Goal: Task Accomplishment & Management: Complete application form

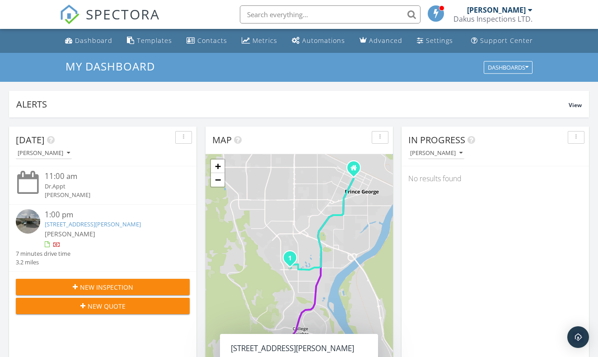
click at [306, 17] on input "text" at bounding box center [330, 14] width 181 height 18
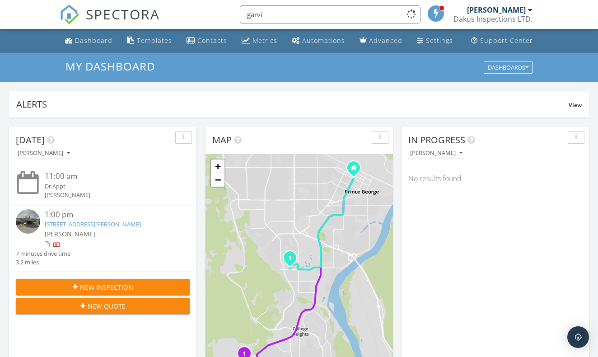
type input "garvin"
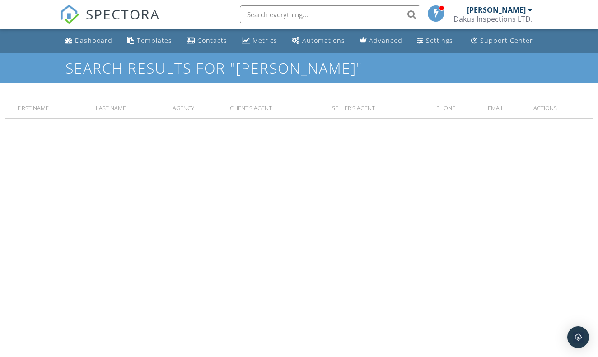
click at [99, 40] on div "Dashboard" at bounding box center [93, 40] width 37 height 9
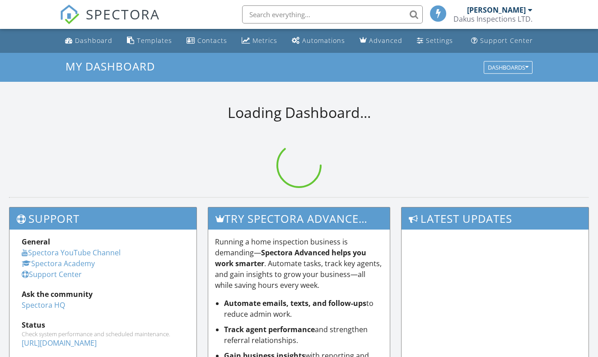
click at [316, 13] on input "text" at bounding box center [332, 14] width 181 height 18
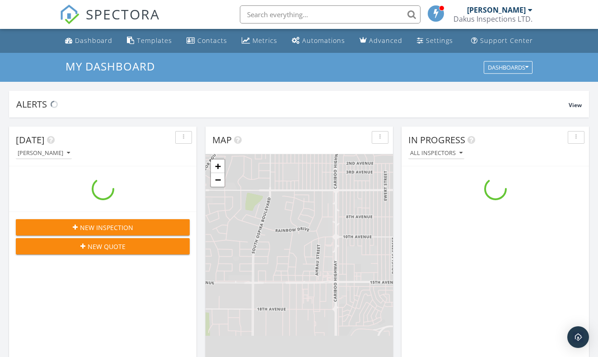
scroll to position [822, 598]
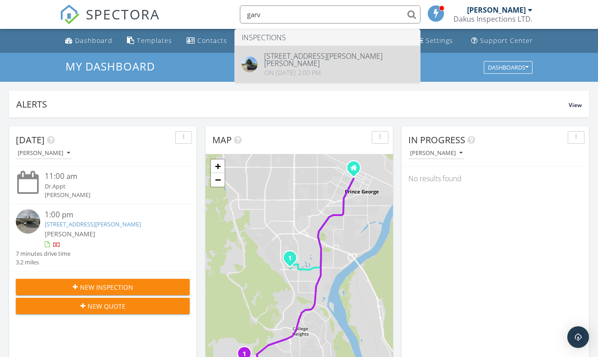
type input "garv"
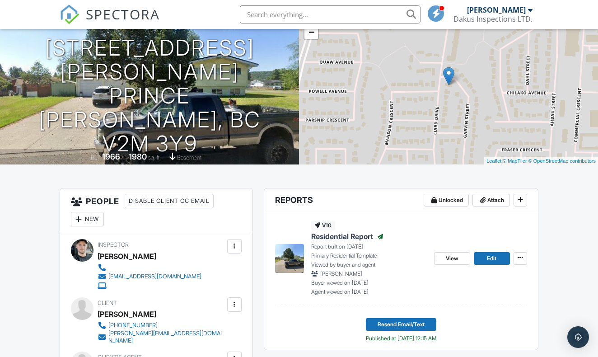
scroll to position [89, 0]
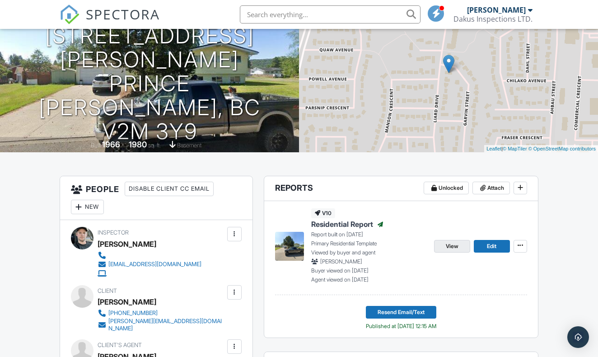
click at [450, 246] on span "View" at bounding box center [451, 245] width 13 height 9
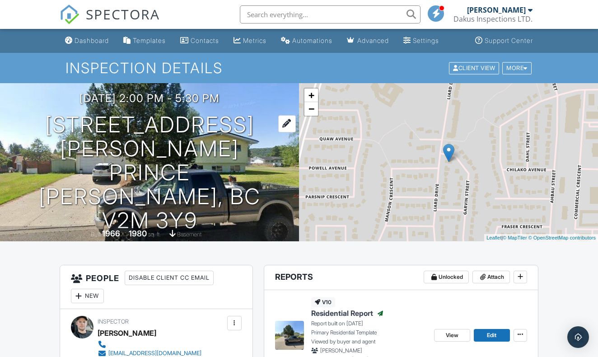
scroll to position [0, 0]
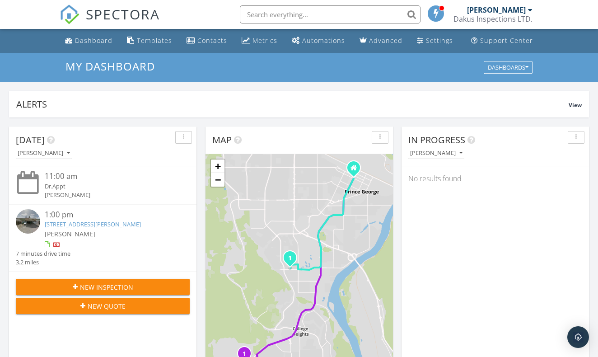
click at [320, 10] on input "text" at bounding box center [330, 14] width 181 height 18
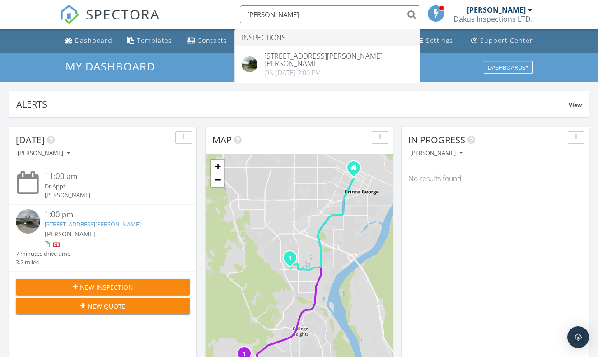
type input "Tyler Dionne"
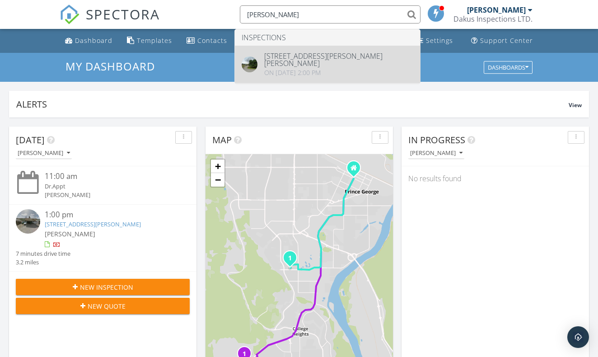
drag, startPoint x: 320, startPoint y: 10, endPoint x: 340, endPoint y: 67, distance: 60.0
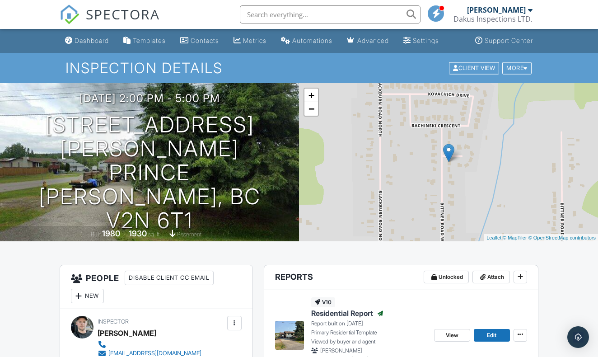
click at [99, 35] on link "Dashboard" at bounding box center [86, 40] width 51 height 17
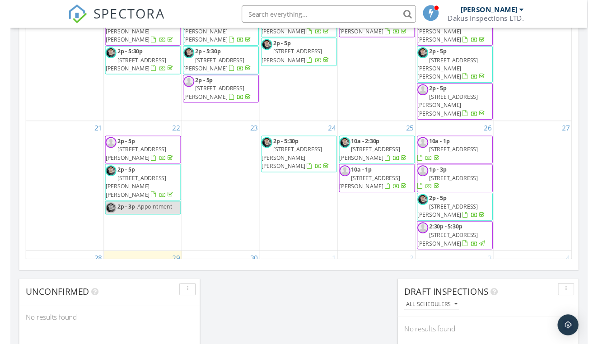
scroll to position [561, 0]
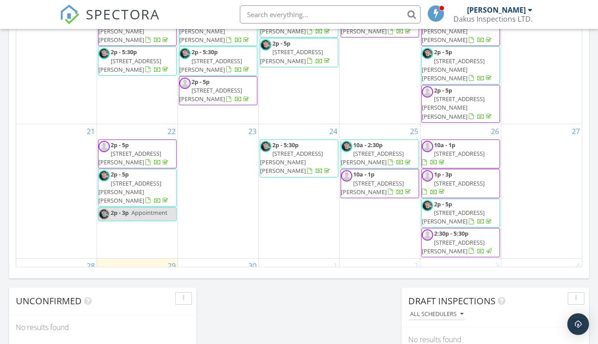
click at [292, 259] on div "1" at bounding box center [299, 308] width 80 height 98
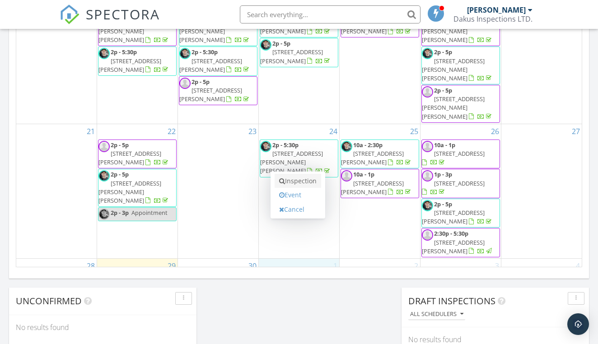
click at [298, 180] on link "Inspection" at bounding box center [297, 181] width 46 height 14
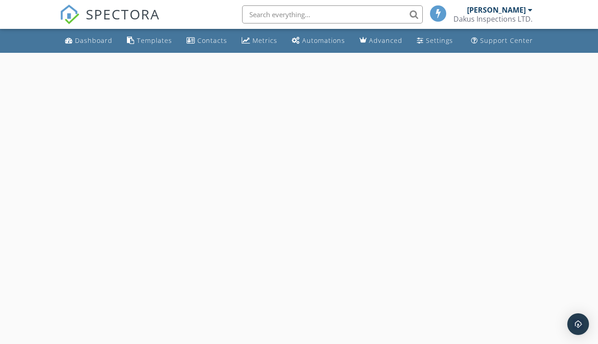
select select "9"
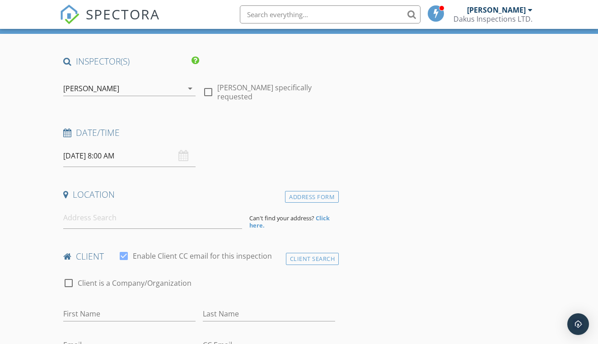
scroll to position [79, 0]
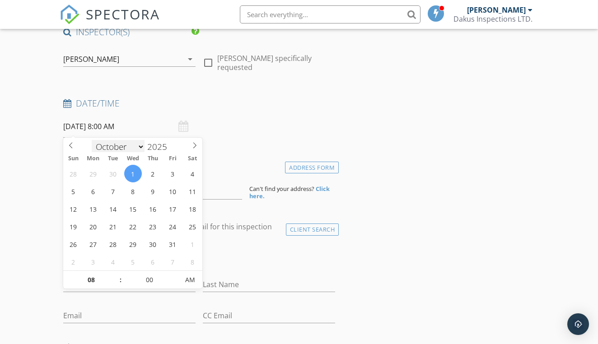
click at [135, 132] on input "[DATE] 8:00 AM" at bounding box center [129, 127] width 132 height 22
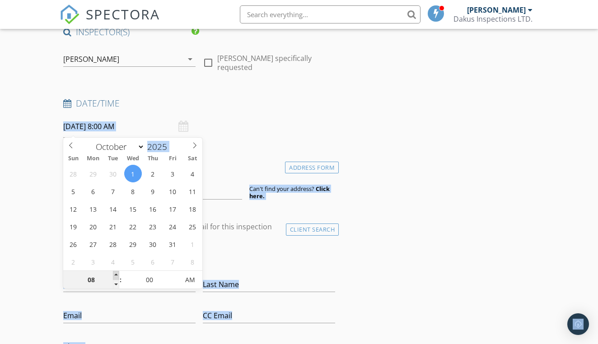
type input "09"
type input "[DATE] 9:00 AM"
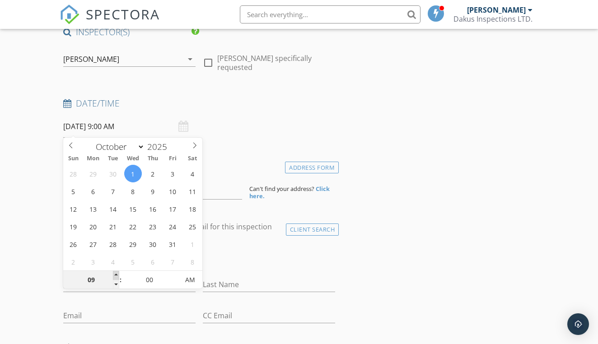
click at [116, 277] on span at bounding box center [116, 275] width 6 height 9
type input "10"
type input "[DATE] 10:00 AM"
click at [116, 277] on span at bounding box center [116, 275] width 6 height 9
click at [265, 126] on div "Date/Time [DATE] 10:00 AM" at bounding box center [199, 117] width 279 height 40
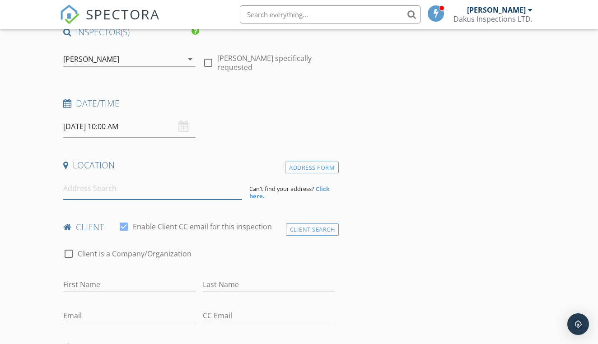
click at [174, 185] on input at bounding box center [152, 188] width 179 height 22
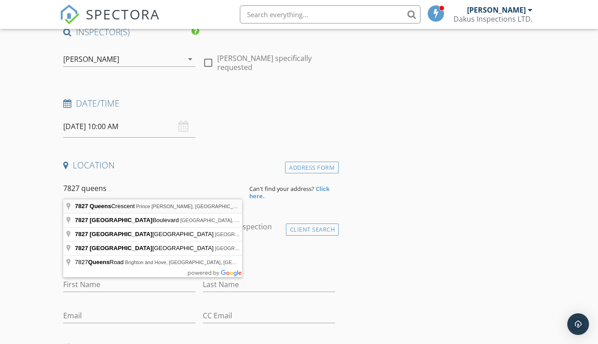
type input "[STREET_ADDRESS][PERSON_NAME]"
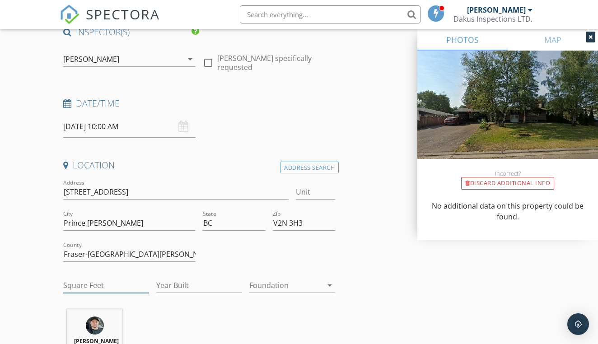
click at [111, 285] on input "Square Feet" at bounding box center [106, 285] width 86 height 15
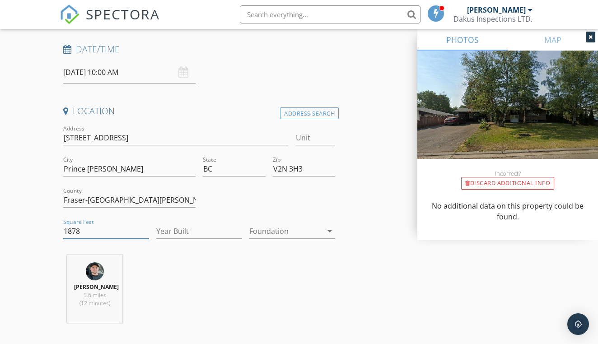
scroll to position [144, 0]
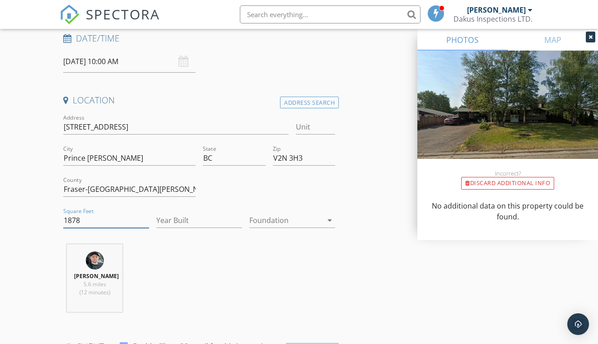
type input "1878"
click at [200, 213] on input "Year Built" at bounding box center [199, 220] width 86 height 15
type input "1976"
click at [268, 221] on div at bounding box center [285, 220] width 73 height 14
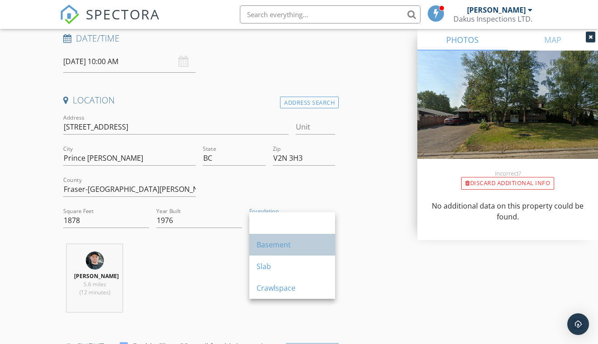
click at [268, 236] on div "Basement" at bounding box center [291, 245] width 71 height 22
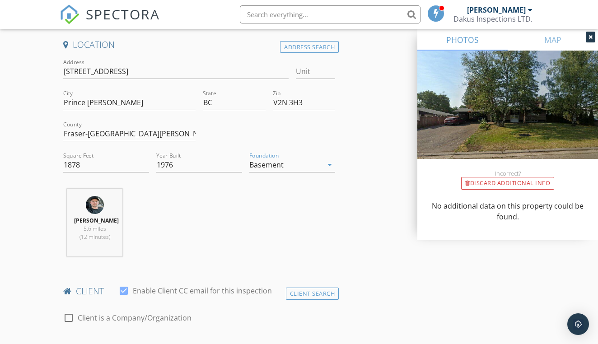
scroll to position [364, 0]
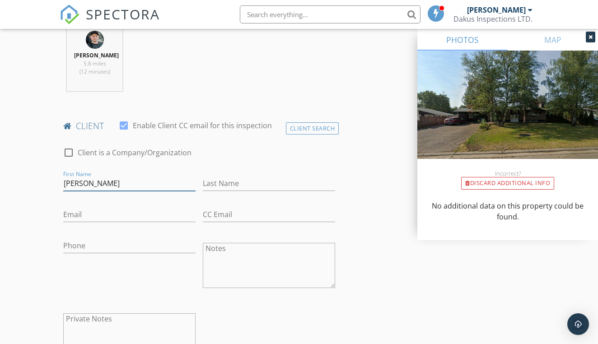
type input "[PERSON_NAME]"
click at [103, 223] on div "Email" at bounding box center [129, 219] width 132 height 24
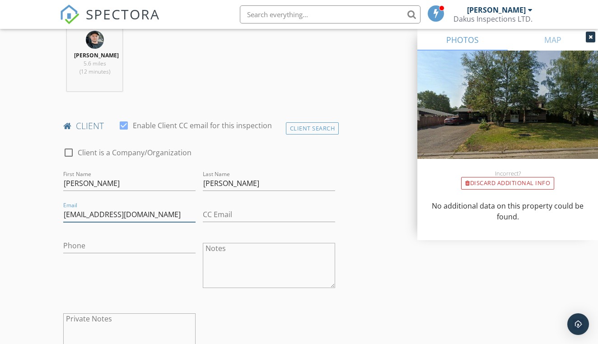
type input "[EMAIL_ADDRESS][DOMAIN_NAME]"
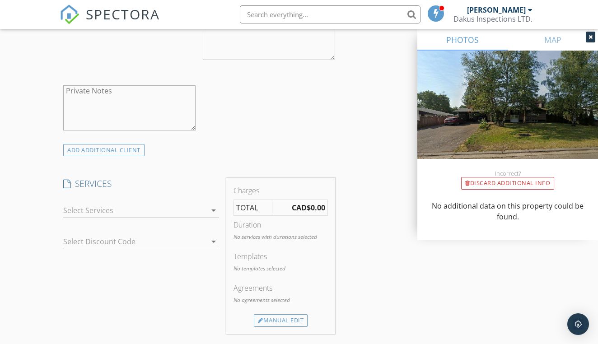
scroll to position [649, 0]
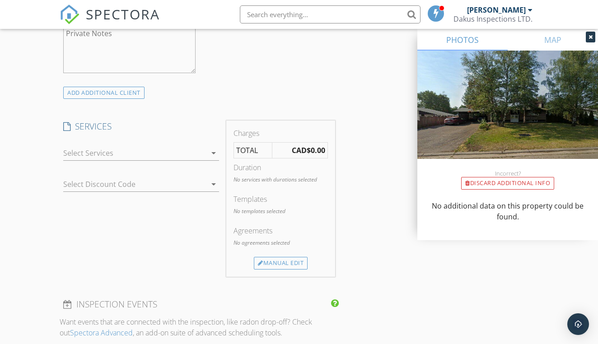
type input "[PHONE_NUMBER]"
click at [130, 151] on div at bounding box center [134, 153] width 143 height 14
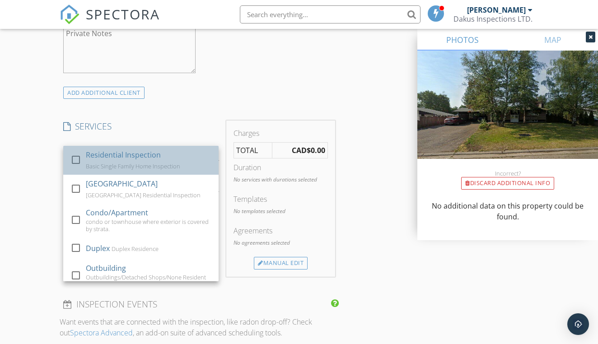
click at [116, 160] on div "Residential Inspection Basic Single Family Home Inspection" at bounding box center [148, 160] width 125 height 29
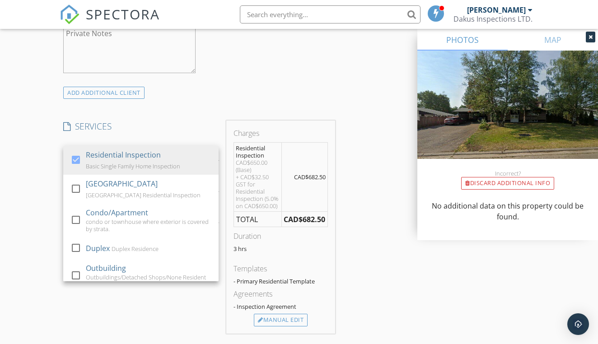
click at [180, 121] on h4 "SERVICES" at bounding box center [140, 127] width 155 height 12
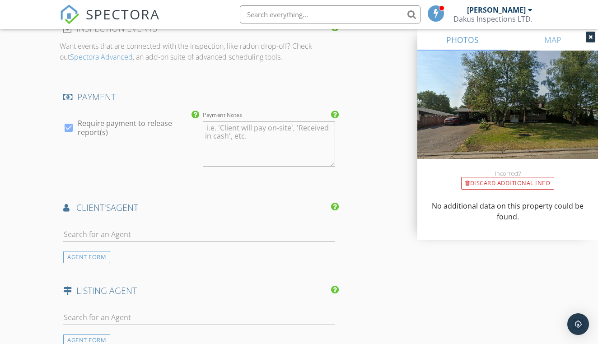
scroll to position [1047, 0]
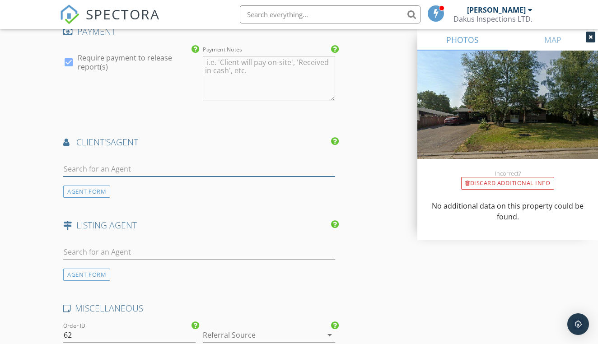
click at [147, 162] on input "text" at bounding box center [199, 169] width 272 height 15
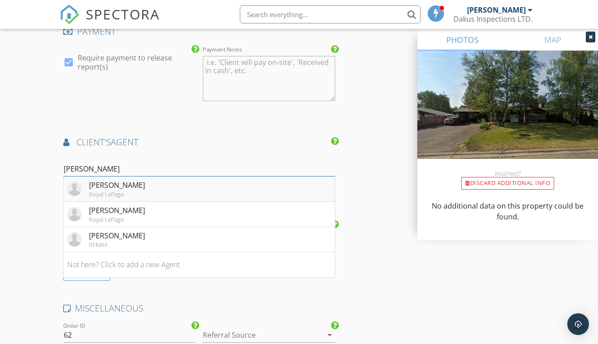
type input "[PERSON_NAME]"
click at [147, 188] on li "[PERSON_NAME] Royal LePage" at bounding box center [199, 188] width 271 height 25
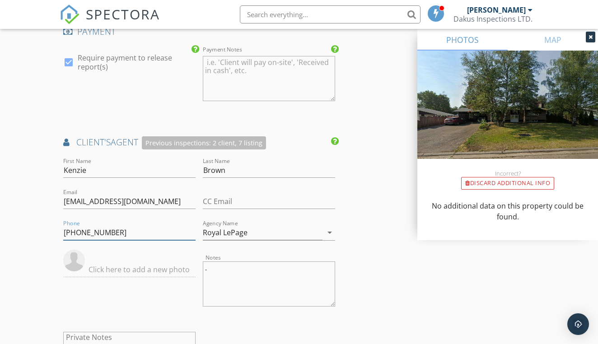
drag, startPoint x: 171, startPoint y: 226, endPoint x: 25, endPoint y: 225, distance: 145.8
drag, startPoint x: 175, startPoint y: 202, endPoint x: 3, endPoint y: 202, distance: 171.9
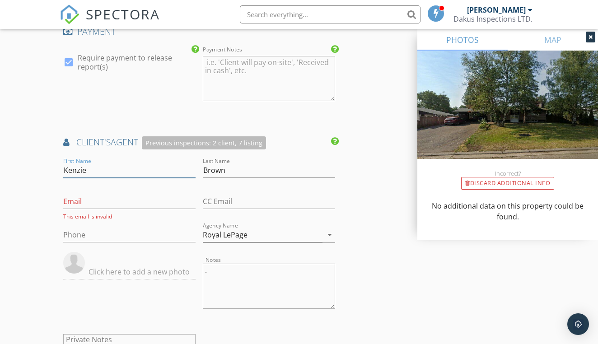
drag, startPoint x: 97, startPoint y: 171, endPoint x: 17, endPoint y: 169, distance: 80.4
drag, startPoint x: 249, startPoint y: 171, endPoint x: 192, endPoint y: 171, distance: 56.4
drag, startPoint x: 253, startPoint y: 171, endPoint x: 199, endPoint y: 167, distance: 53.9
click at [199, 167] on div "Last Name [PERSON_NAME]" at bounding box center [268, 171] width 139 height 31
drag, startPoint x: 269, startPoint y: 233, endPoint x: 195, endPoint y: 232, distance: 74.9
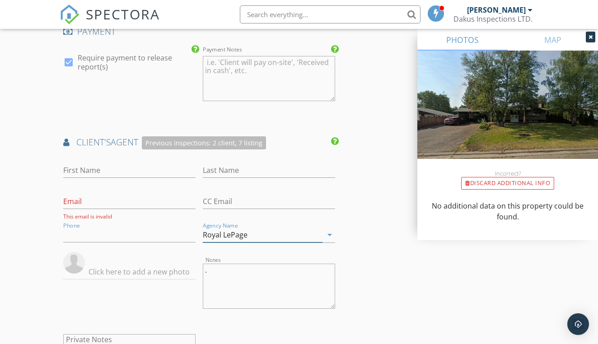
click at [261, 233] on input "Royal LePage" at bounding box center [263, 234] width 120 height 15
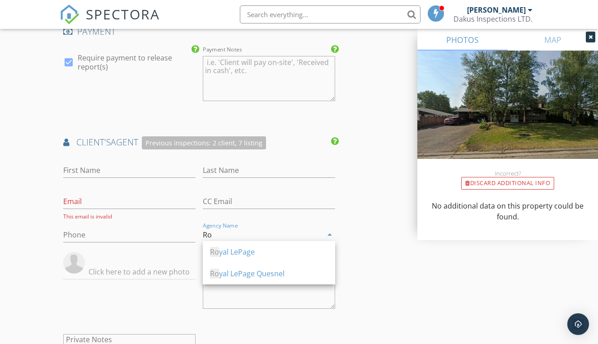
type input "R"
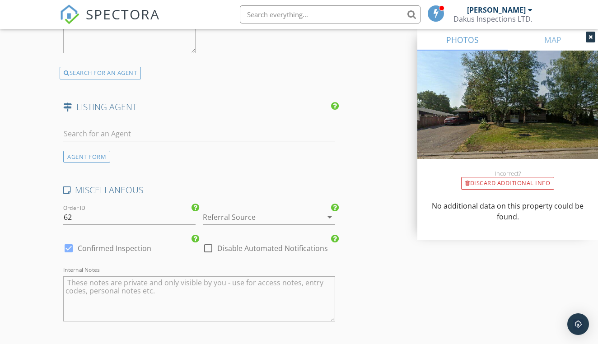
scroll to position [1387, 0]
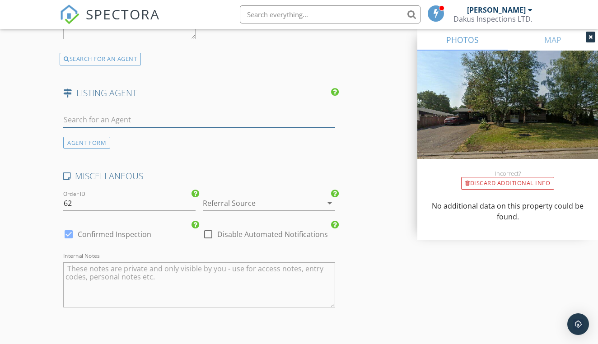
click at [150, 121] on input "text" at bounding box center [199, 119] width 272 height 15
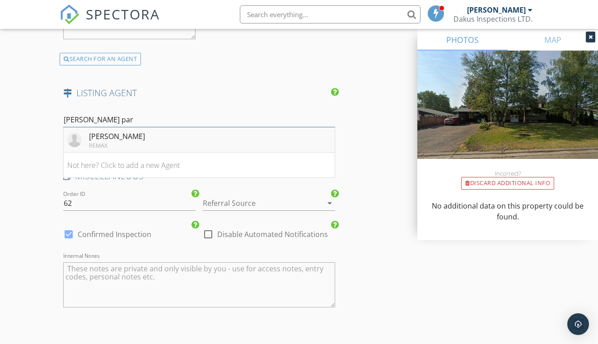
type input "[PERSON_NAME] par"
click at [146, 140] on li "[PERSON_NAME] REMAX" at bounding box center [199, 139] width 271 height 25
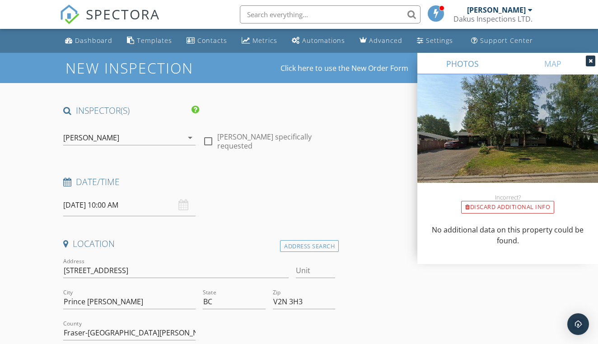
scroll to position [0, 0]
click at [238, 112] on div "INSPECTOR(S)" at bounding box center [199, 114] width 279 height 18
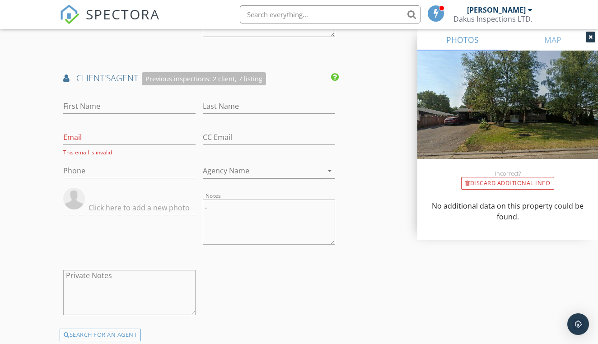
scroll to position [1110, 0]
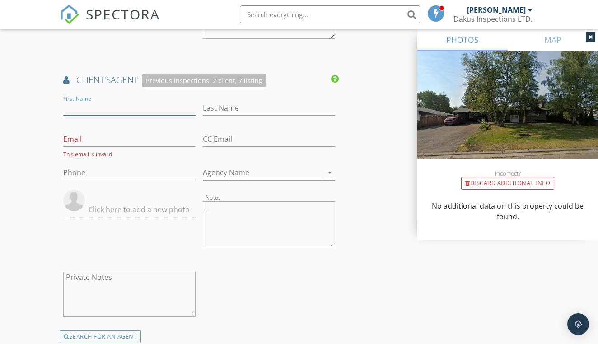
click at [133, 107] on input "First Name" at bounding box center [129, 108] width 132 height 15
click at [190, 108] on input "[PERSON_NAME]" at bounding box center [129, 108] width 132 height 15
click at [194, 105] on input "[PERSON_NAME]" at bounding box center [129, 108] width 132 height 15
click at [191, 107] on input "[PERSON_NAME]" at bounding box center [129, 108] width 132 height 15
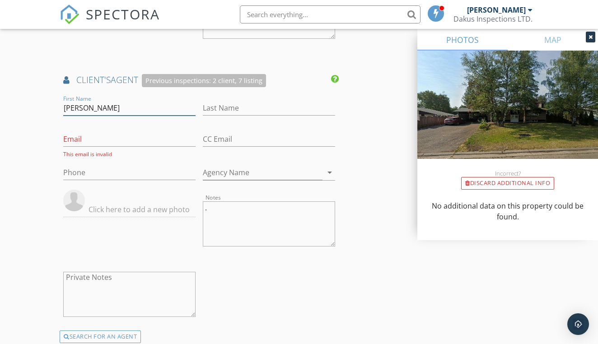
click at [191, 107] on input "[PERSON_NAME]" at bounding box center [129, 108] width 132 height 15
type input "k"
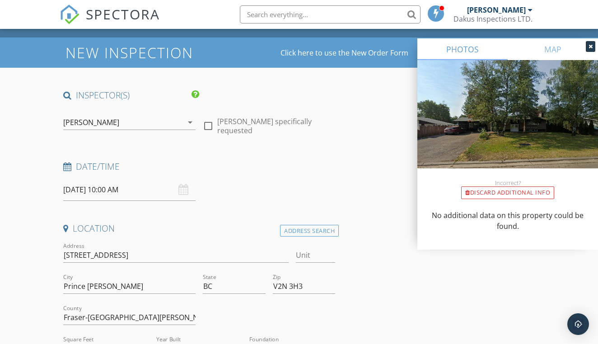
scroll to position [16, 0]
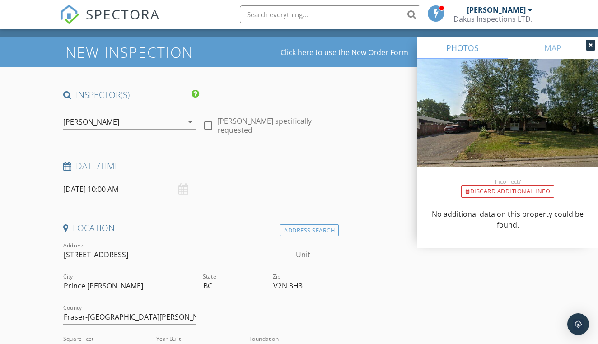
click at [588, 46] on icon at bounding box center [590, 44] width 4 height 5
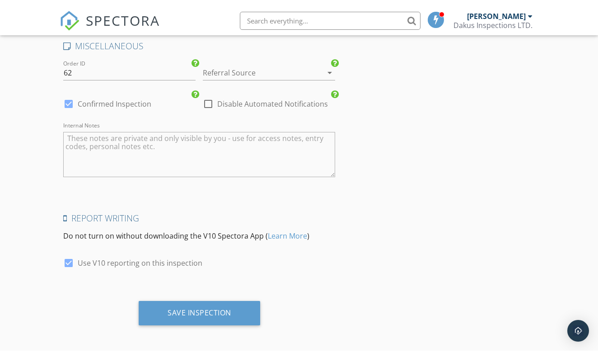
scroll to position [1717, 0]
